Goal: Find specific page/section: Find specific page/section

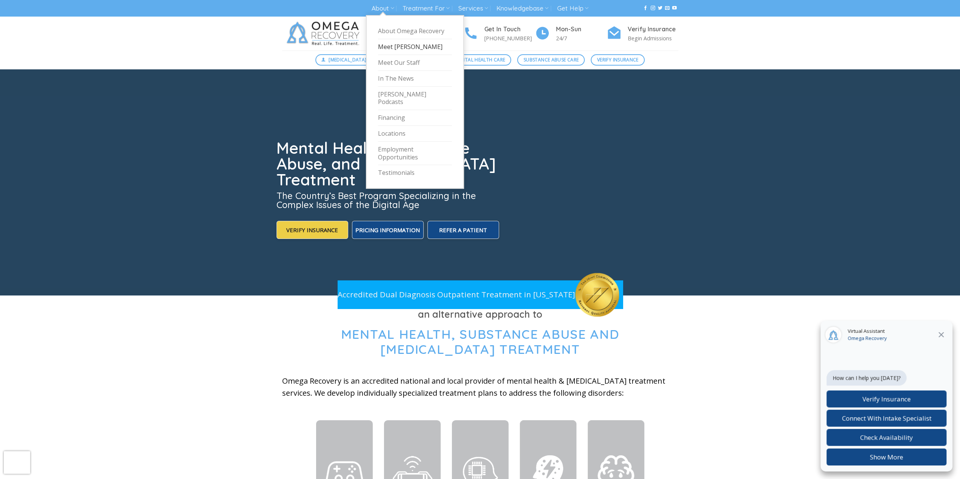
click at [387, 46] on link "Meet [PERSON_NAME]" at bounding box center [415, 47] width 74 height 16
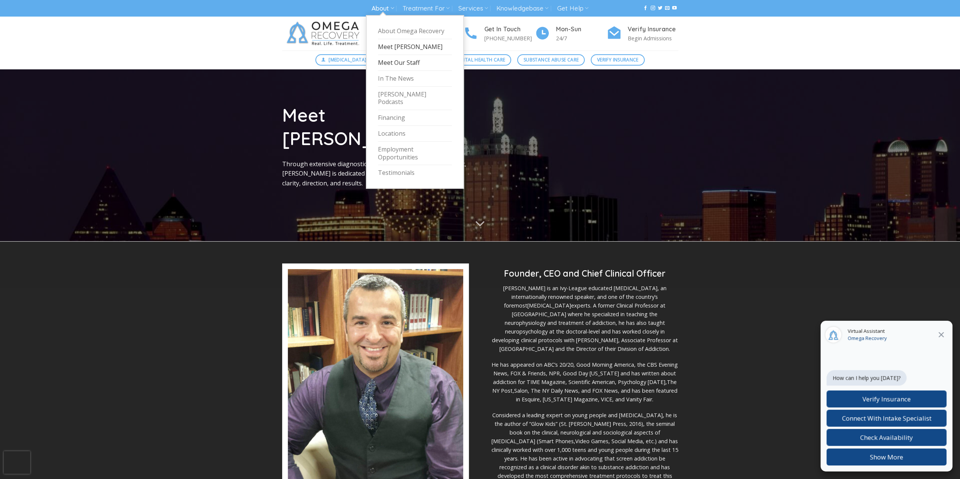
click at [394, 63] on link "Meet Our Staff" at bounding box center [415, 63] width 74 height 16
